Goal: Find specific page/section: Find specific page/section

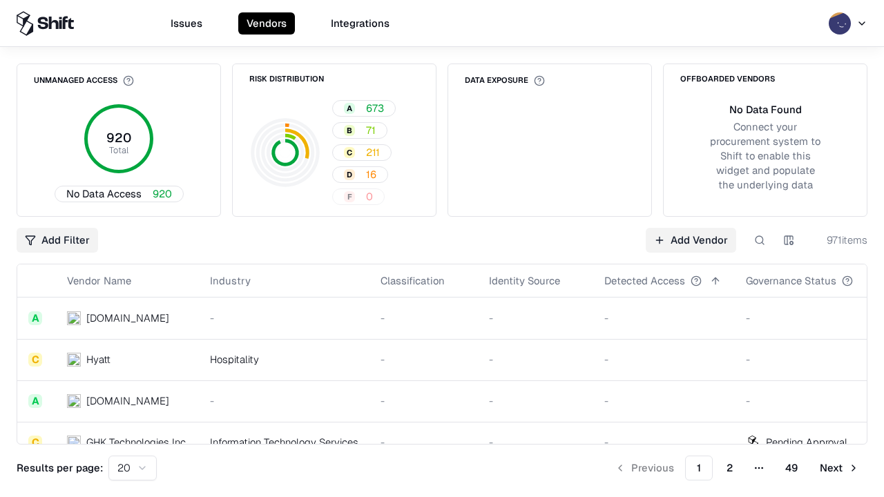
click at [442, 249] on div "Add Filter Add Vendor 971 items" at bounding box center [442, 240] width 851 height 25
click at [57, 240] on html "Issues Vendors Integrations Unmanaged Access 920 Total No Data Access 920 Risk …" at bounding box center [442, 248] width 884 height 497
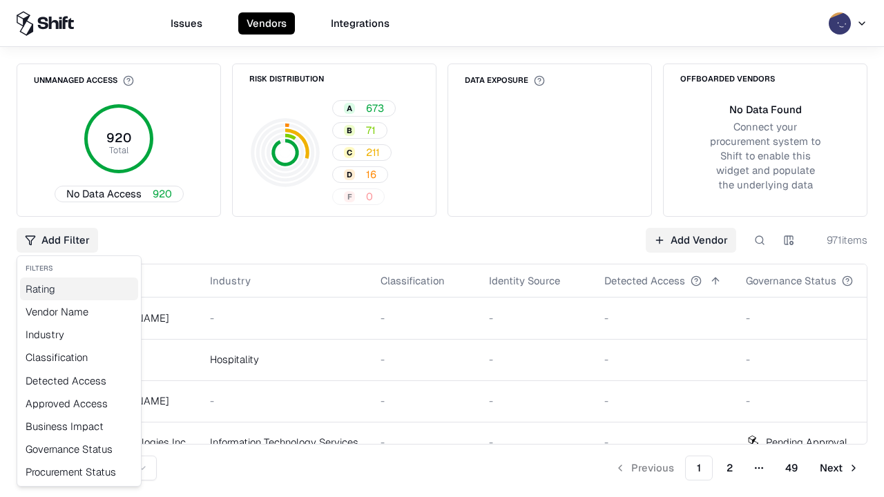
click at [79, 289] on div "Rating" at bounding box center [79, 289] width 118 height 23
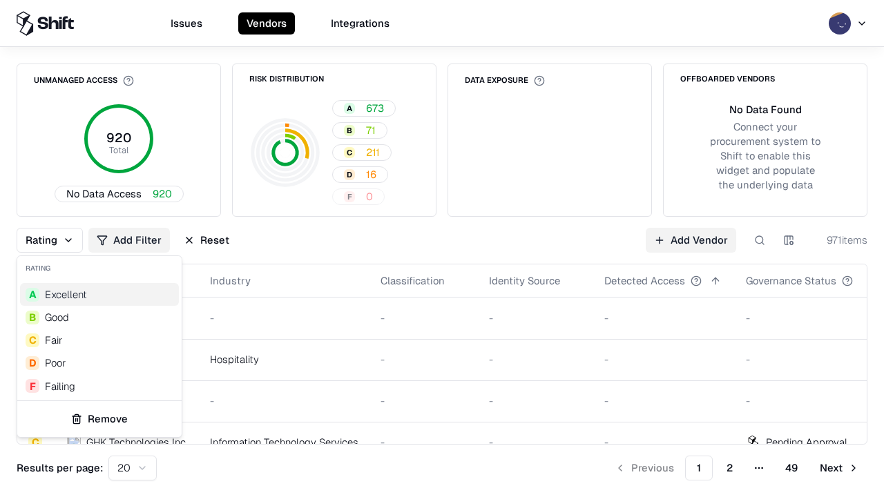
click at [442, 249] on html "Issues Vendors Integrations Unmanaged Access 920 Total No Data Access 920 Risk …" at bounding box center [442, 248] width 884 height 497
click at [442, 249] on div "Rating Add Filter Reset Add Vendor 971 items" at bounding box center [442, 240] width 851 height 25
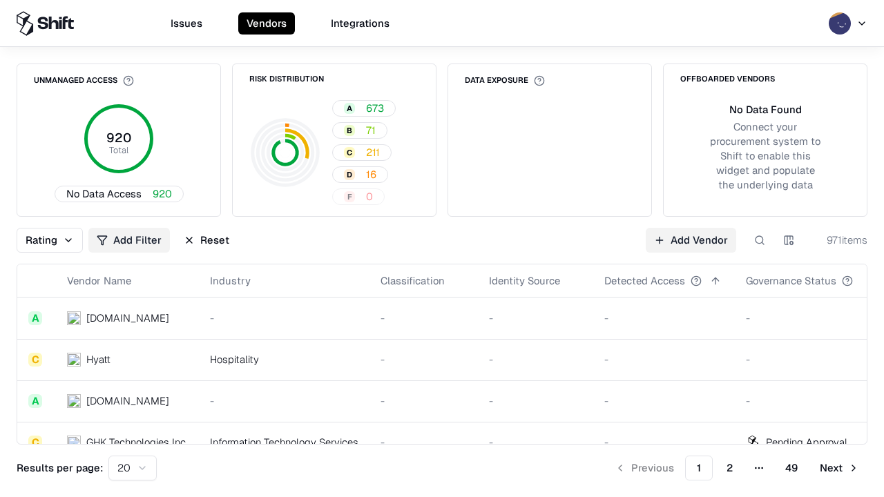
click at [207, 240] on button "Reset" at bounding box center [206, 240] width 62 height 25
click at [442, 249] on div "Rating Add Filter Reset Add Vendor 971 items" at bounding box center [442, 240] width 851 height 25
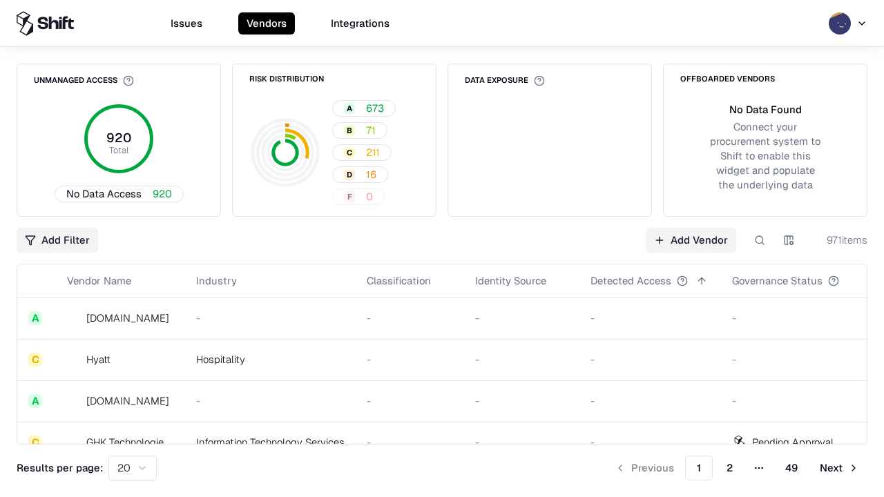
click at [57, 240] on html "Issues Vendors Integrations Unmanaged Access 920 Total No Data Access 920 Risk …" at bounding box center [442, 248] width 884 height 497
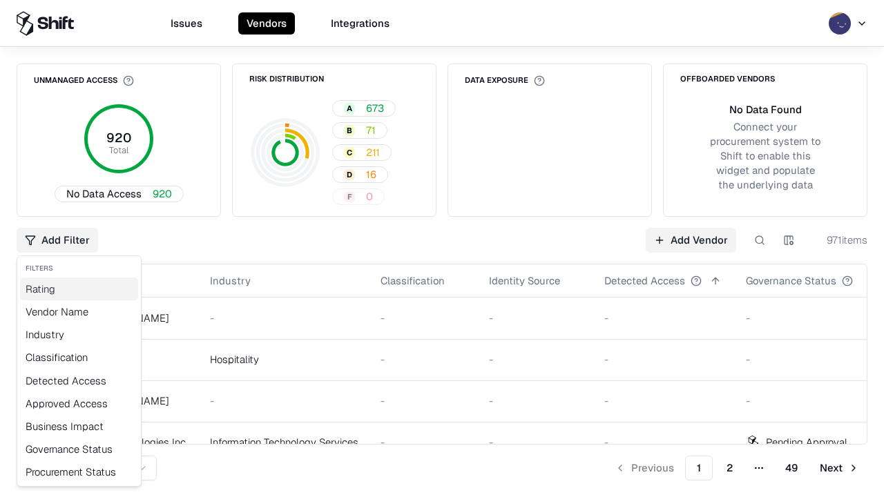
click at [79, 289] on div "Rating" at bounding box center [79, 289] width 118 height 23
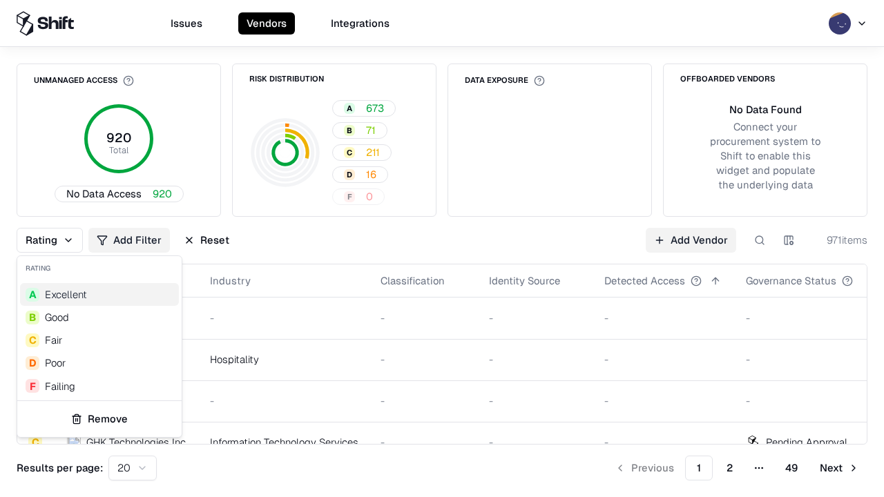
click at [99, 386] on div "F Failing" at bounding box center [99, 386] width 159 height 23
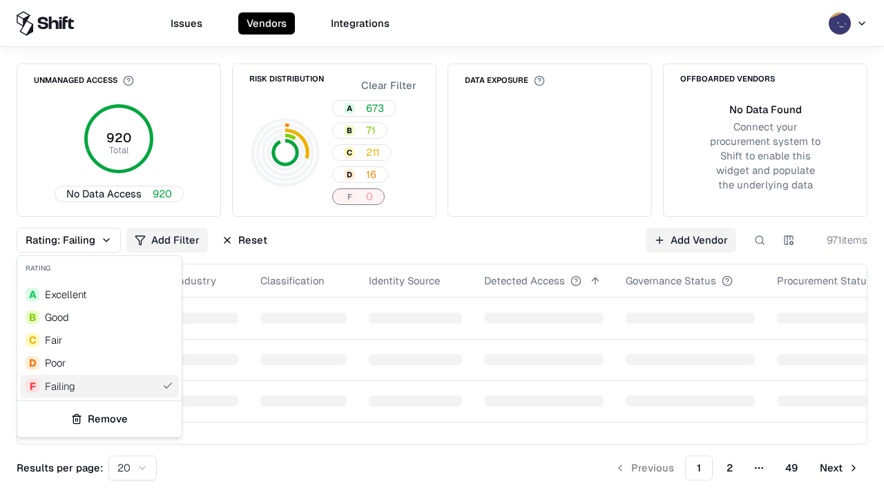
click at [442, 249] on html "Issues Vendors Integrations Unmanaged Access 920 Total No Data Access 920 Risk …" at bounding box center [442, 248] width 884 height 497
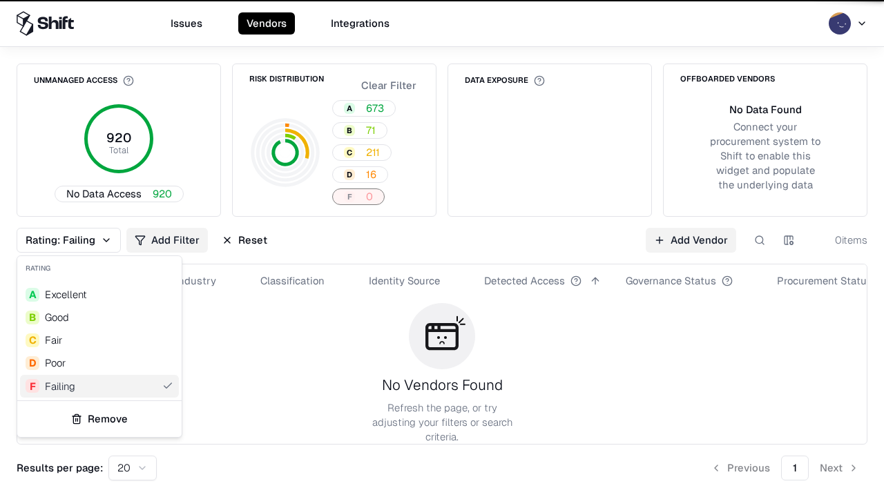
click at [442, 249] on div "Rating: Failing Add Filter Reset Add Vendor 0 items" at bounding box center [442, 240] width 851 height 25
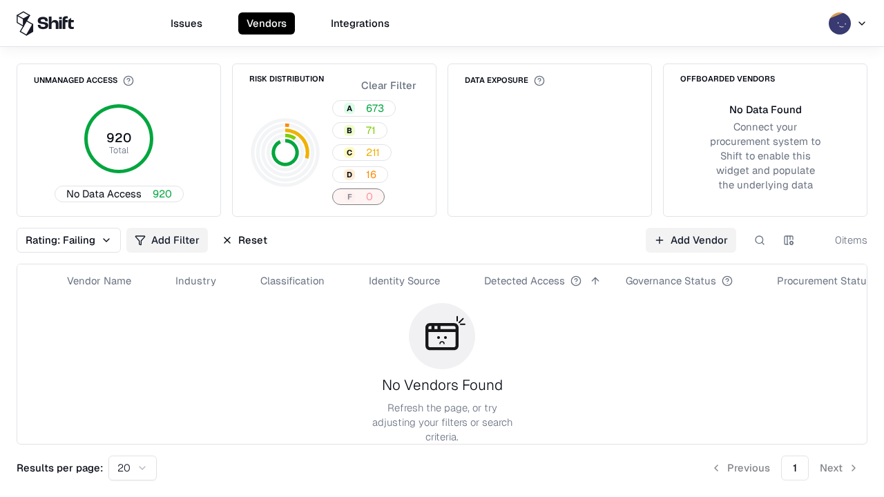
click at [245, 240] on button "Reset" at bounding box center [244, 240] width 62 height 25
click at [442, 249] on div "Add Filter Add Vendor 0 items" at bounding box center [442, 240] width 851 height 25
click at [57, 240] on html "Issues Vendors Integrations Unmanaged Access 920 Total No Data Access 920 Risk …" at bounding box center [442, 248] width 884 height 497
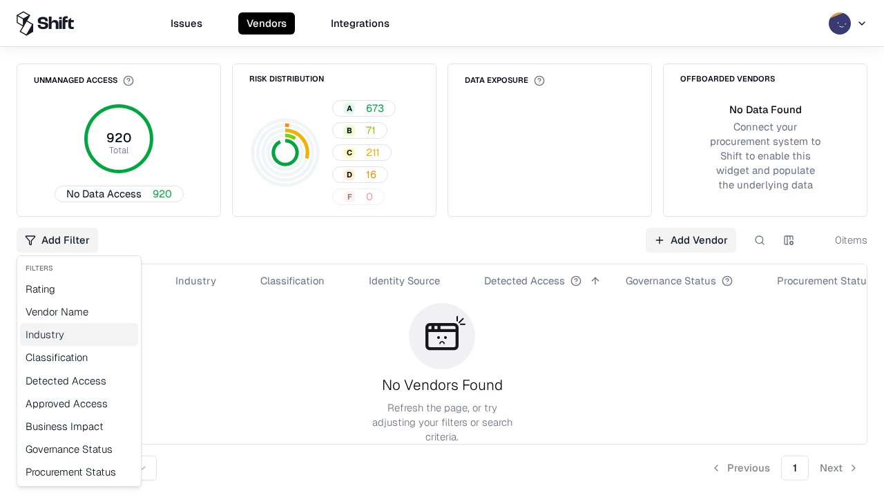
click at [79, 334] on div "Industry" at bounding box center [79, 334] width 118 height 23
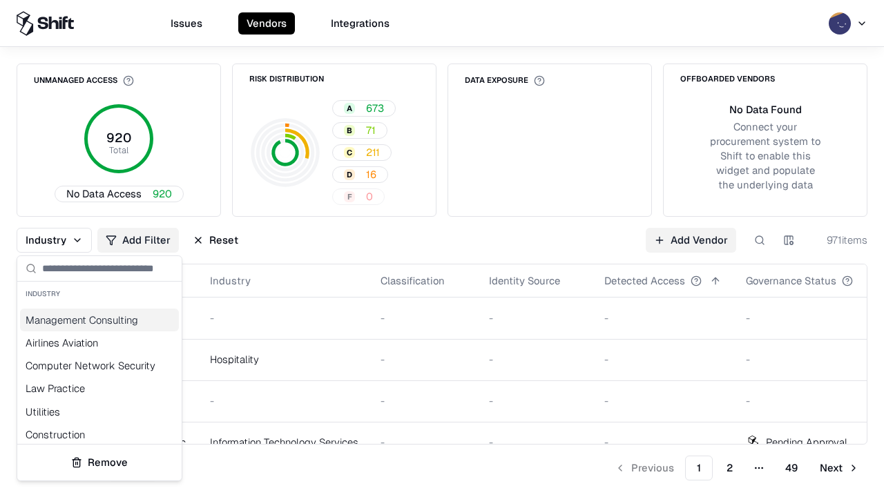
click at [442, 249] on html "Issues Vendors Integrations Unmanaged Access 920 Total No Data Access 920 Risk …" at bounding box center [442, 248] width 884 height 497
click at [442, 249] on div "Industry Add Filter Reset Add Vendor 971 items" at bounding box center [442, 240] width 851 height 25
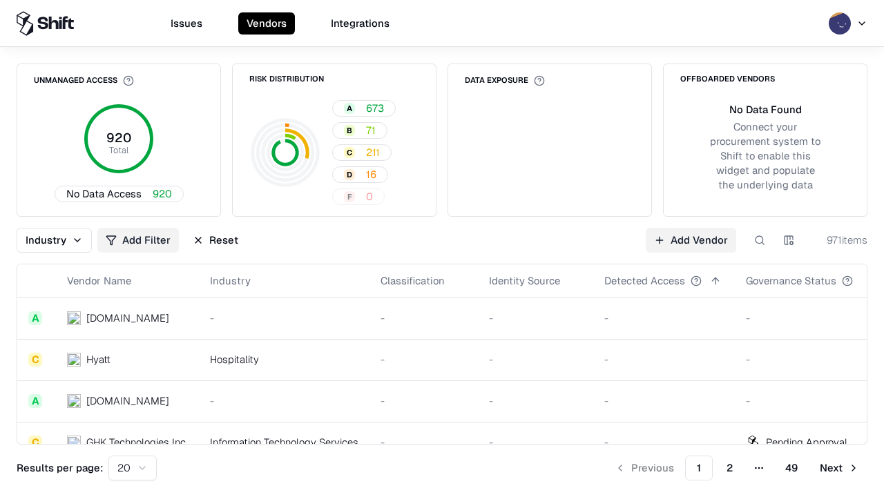
click at [216, 240] on button "Reset" at bounding box center [215, 240] width 62 height 25
click at [442, 249] on div "Industry Add Filter Reset Add Vendor 971 items" at bounding box center [442, 240] width 851 height 25
click at [57, 240] on html "Issues Vendors Integrations Unmanaged Access 920 Total No Data Access 920 Risk …" at bounding box center [442, 248] width 884 height 497
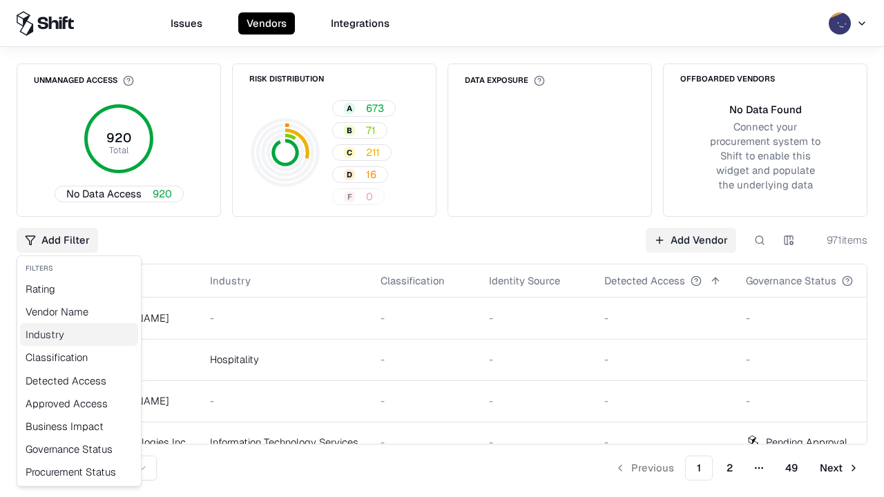
click at [79, 334] on div "Industry" at bounding box center [79, 334] width 118 height 23
